Goal: Transaction & Acquisition: Purchase product/service

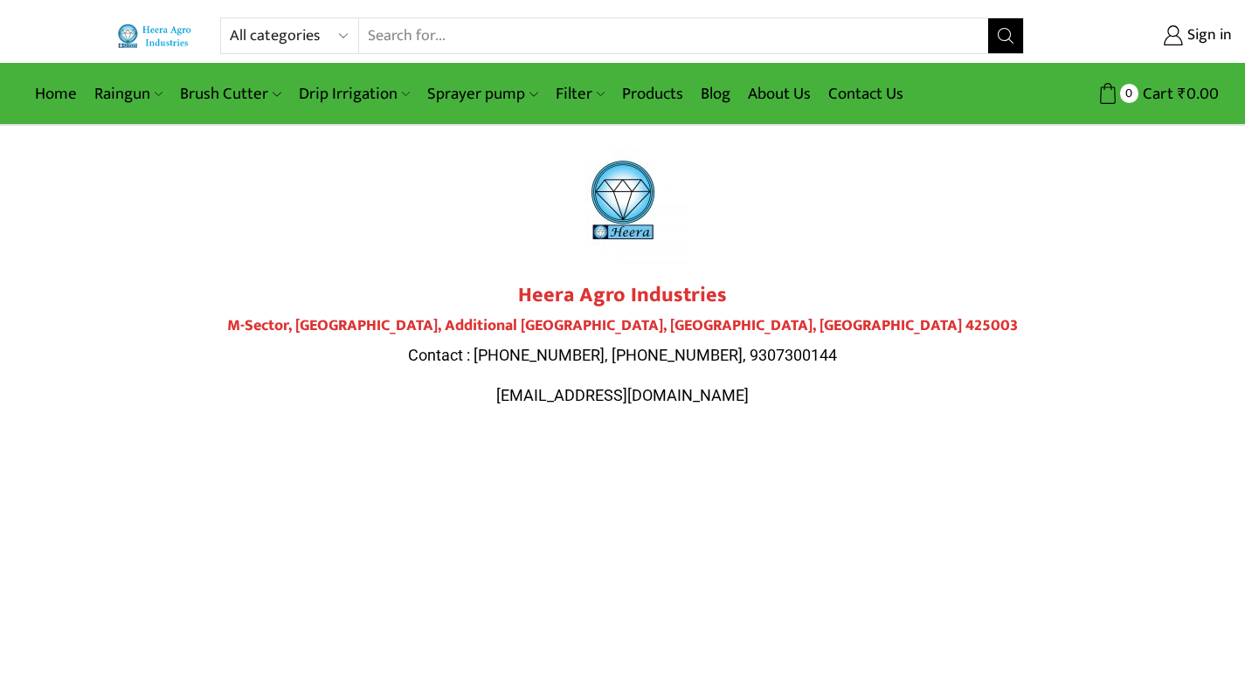
click at [294, 32] on select "All categories Accessories Air Release Valve Brush Cutter Domestic Use Drip Irr…" at bounding box center [294, 35] width 128 height 35
select select "sprinkler"
click at [230, 18] on select "All categories Accessories Air Release Valve Brush Cutter Domestic Use Drip Irr…" at bounding box center [294, 35] width 128 height 35
click at [994, 32] on button "Search" at bounding box center [1005, 35] width 35 height 35
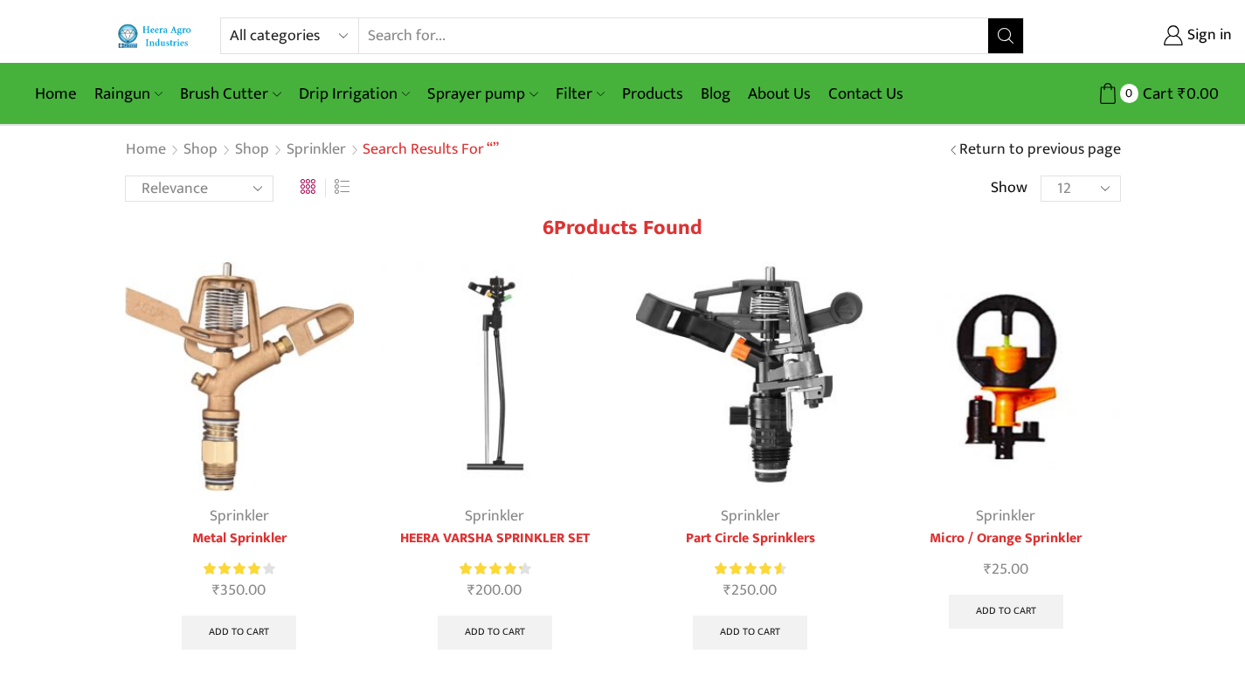
click at [976, 390] on img at bounding box center [1006, 377] width 230 height 230
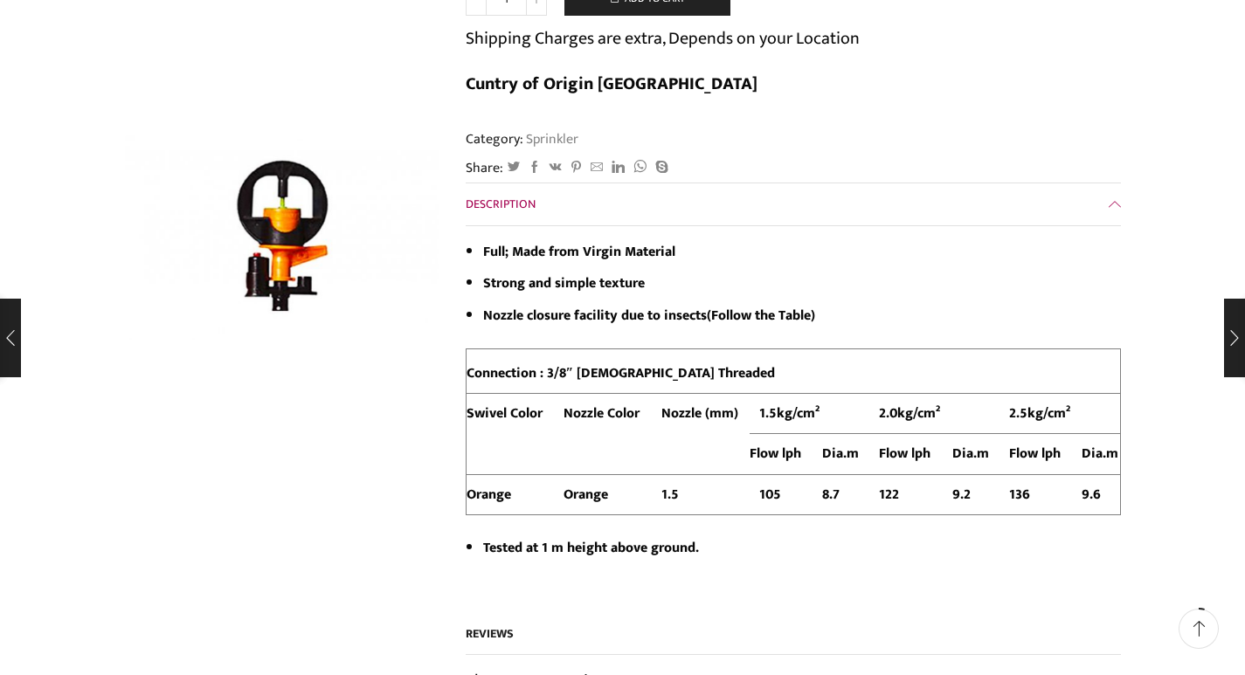
scroll to position [262, 0]
